Goal: Transaction & Acquisition: Purchase product/service

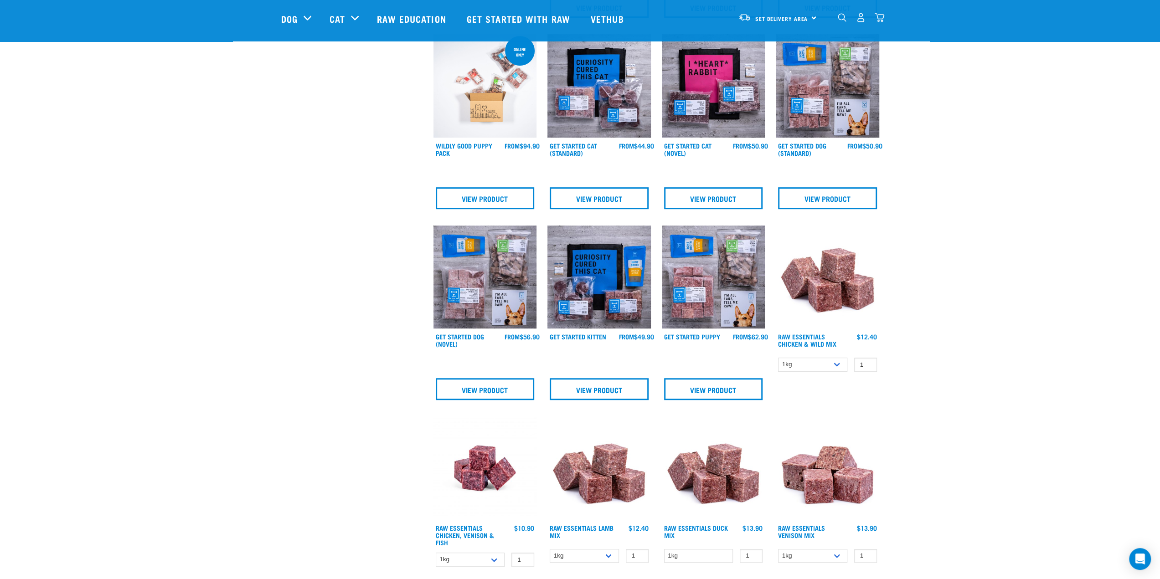
scroll to position [607, 0]
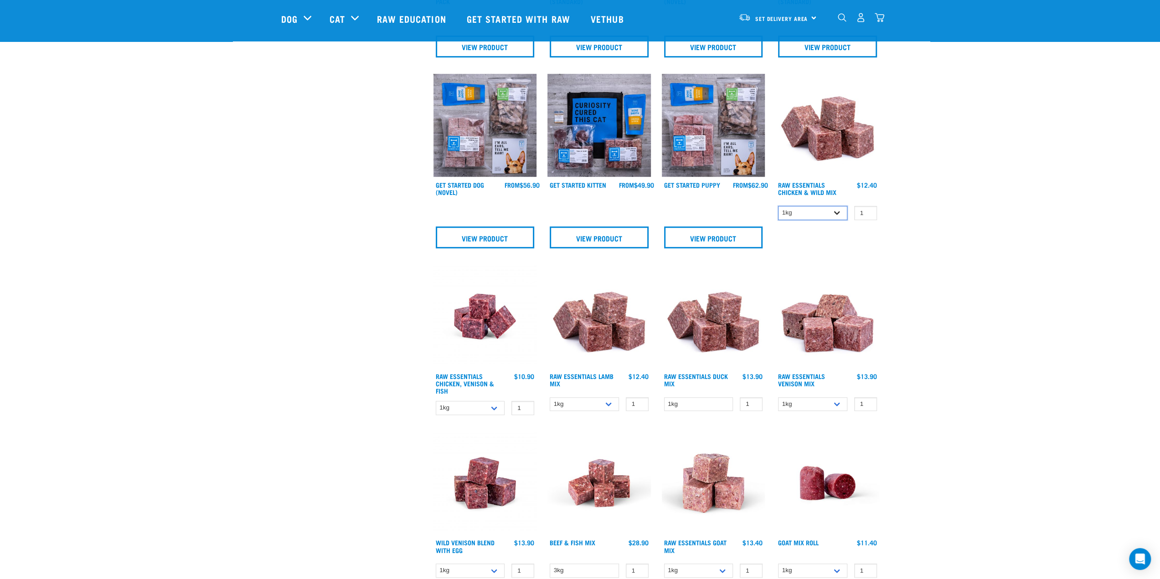
click at [817, 214] on select "1kg 3kg Bulk (10kg)" at bounding box center [812, 213] width 69 height 14
click at [778, 206] on select "1kg 3kg Bulk (10kg)" at bounding box center [812, 213] width 69 height 14
click at [968, 256] on div "Start your pet’s raw journey [DATE] – take our quick pet questionnaire. Deliver…" at bounding box center [580, 296] width 957 height 1807
click at [827, 219] on div "1kg 3kg Bulk (10kg) 1 0 100" at bounding box center [827, 213] width 103 height 16
click at [828, 216] on select "1kg 3kg Bulk (10kg)" at bounding box center [812, 213] width 69 height 14
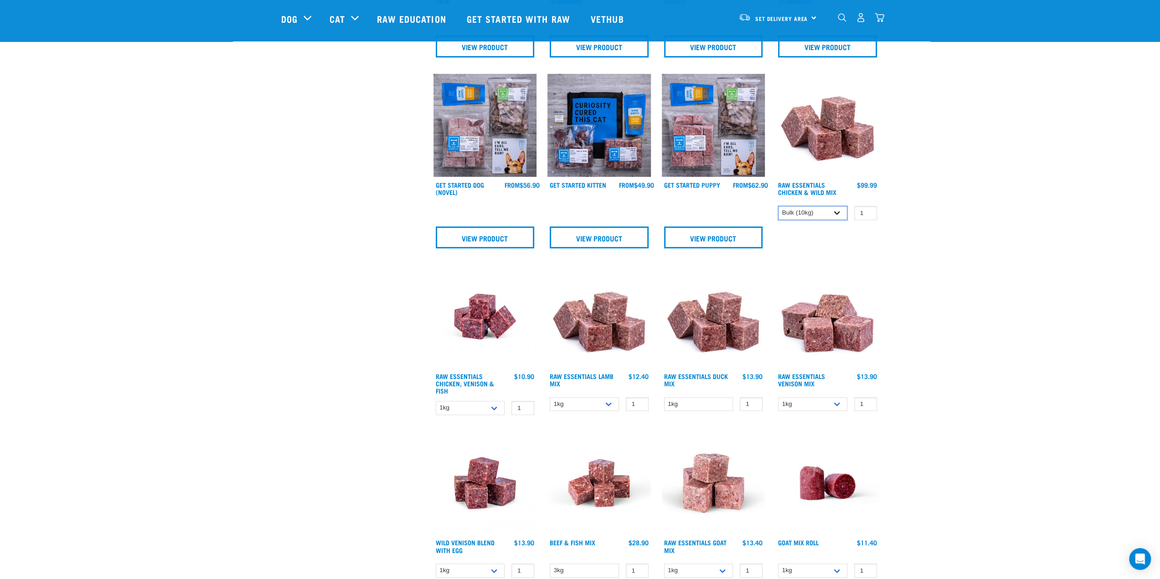
click at [778, 206] on select "1kg 3kg Bulk (10kg)" at bounding box center [812, 213] width 69 height 14
click at [957, 267] on div "Start your pet’s raw journey [DATE] – take our quick pet questionnaire. Deliver…" at bounding box center [580, 296] width 957 height 1807
click at [807, 212] on select "1kg 3kg Bulk (10kg)" at bounding box center [812, 213] width 69 height 14
select select "708"
click at [778, 206] on select "1kg 3kg Bulk (10kg)" at bounding box center [812, 213] width 69 height 14
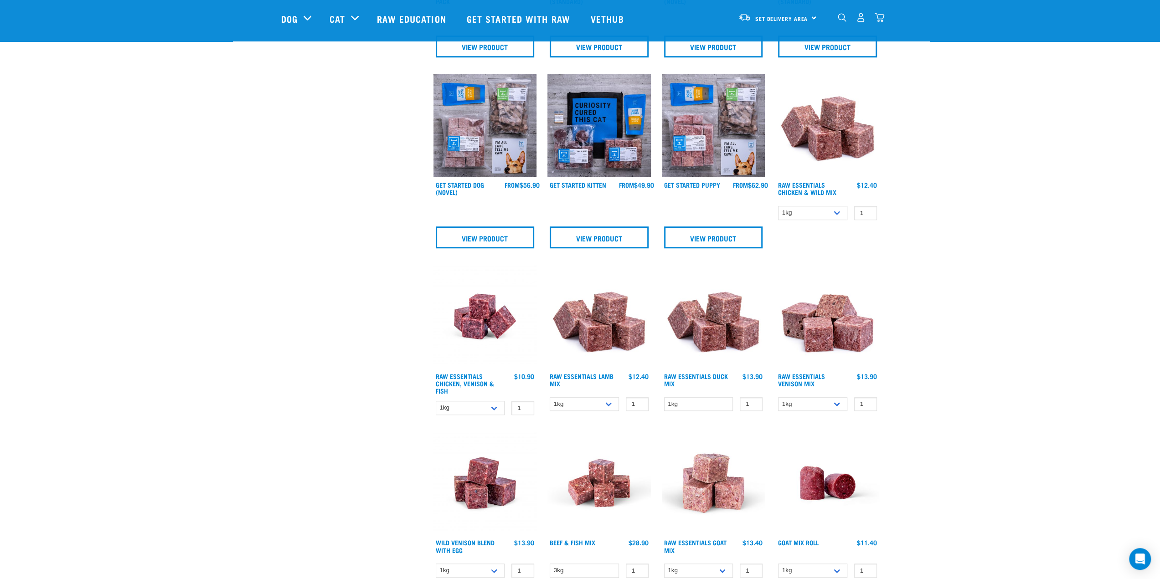
click at [939, 246] on div "Start your pet’s raw journey [DATE] – take our quick pet questionnaire. Deliver…" at bounding box center [580, 296] width 957 height 1807
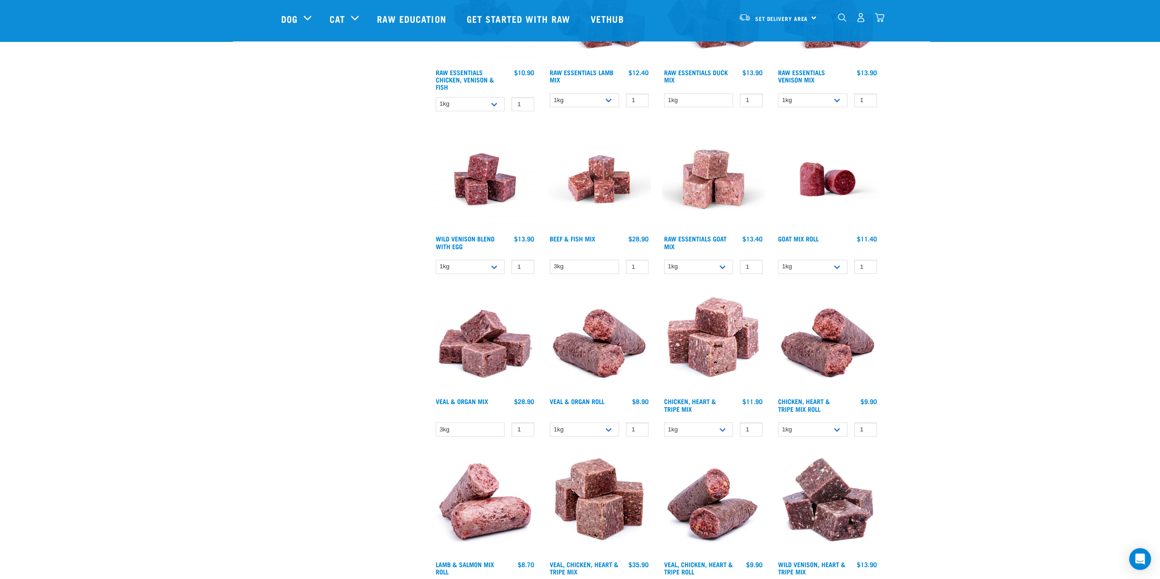
scroll to position [759, 0]
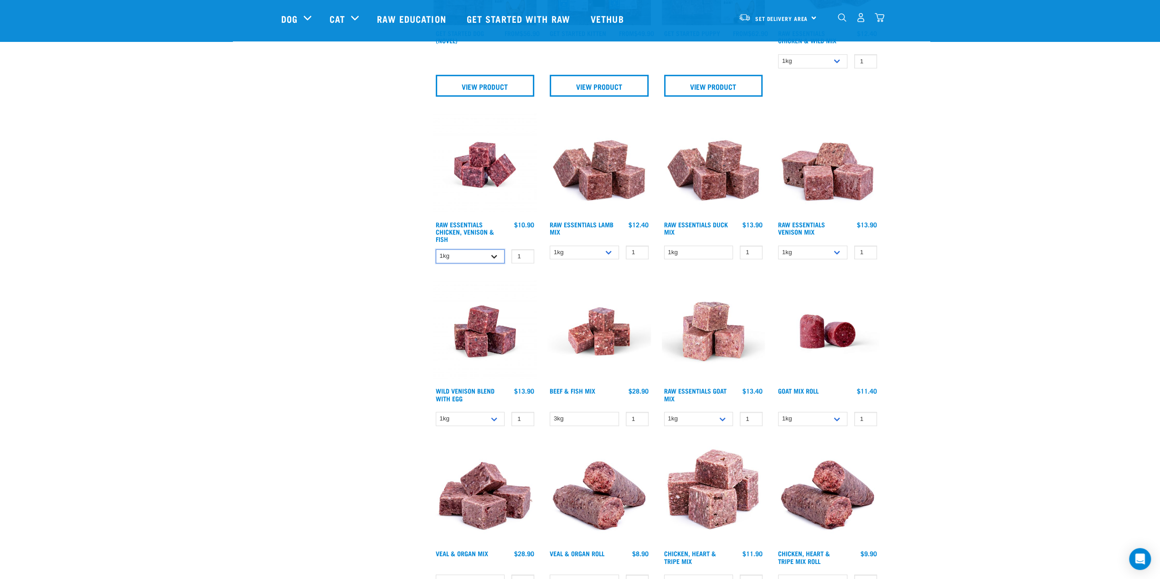
click at [477, 258] on select "1kg 3kg" at bounding box center [470, 256] width 69 height 14
select select "28665"
click at [436, 249] on select "1kg 3kg" at bounding box center [470, 256] width 69 height 14
click at [376, 243] on div "× Filter products Pet Type Dog Cat Experience New Raw Feeder Experienced Raw Fe…" at bounding box center [352, 162] width 152 height 1781
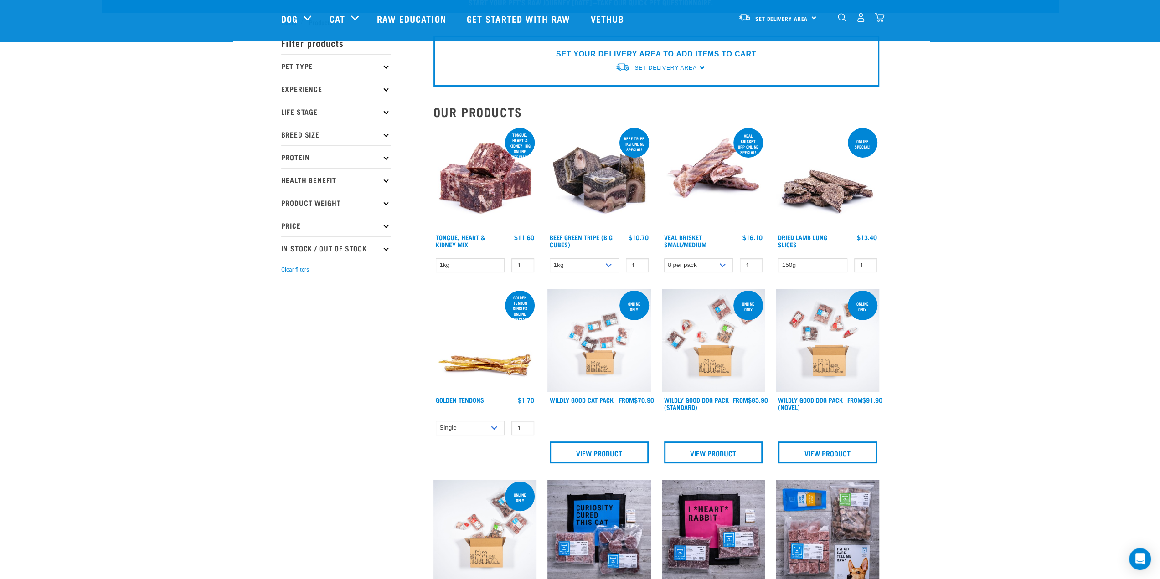
scroll to position [0, 0]
